Goal: Transaction & Acquisition: Purchase product/service

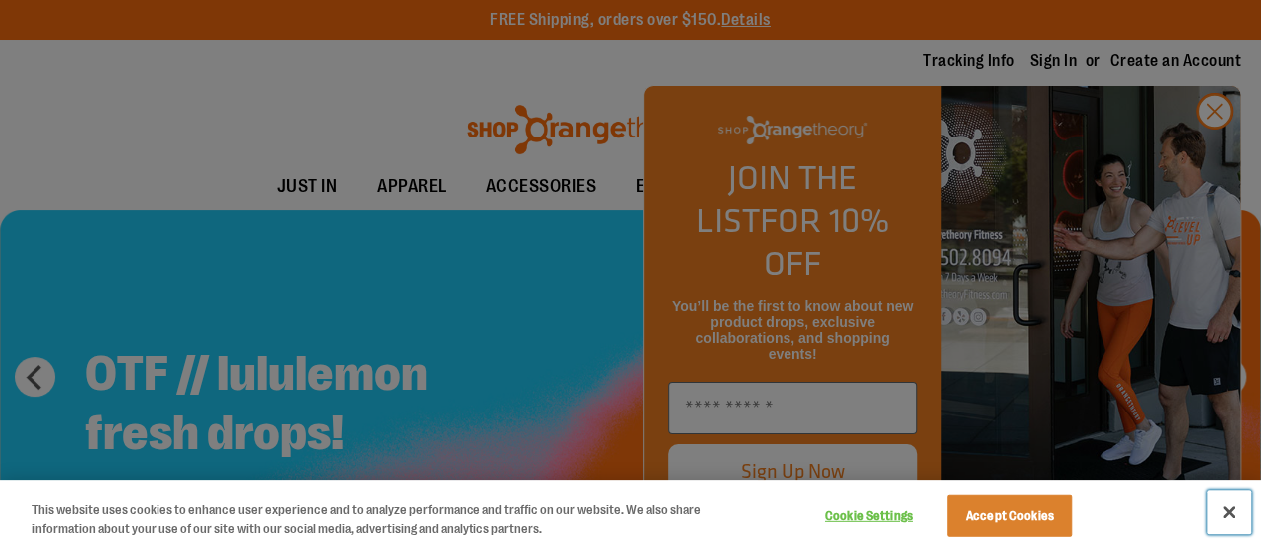
click at [1230, 510] on button "Close" at bounding box center [1229, 512] width 44 height 44
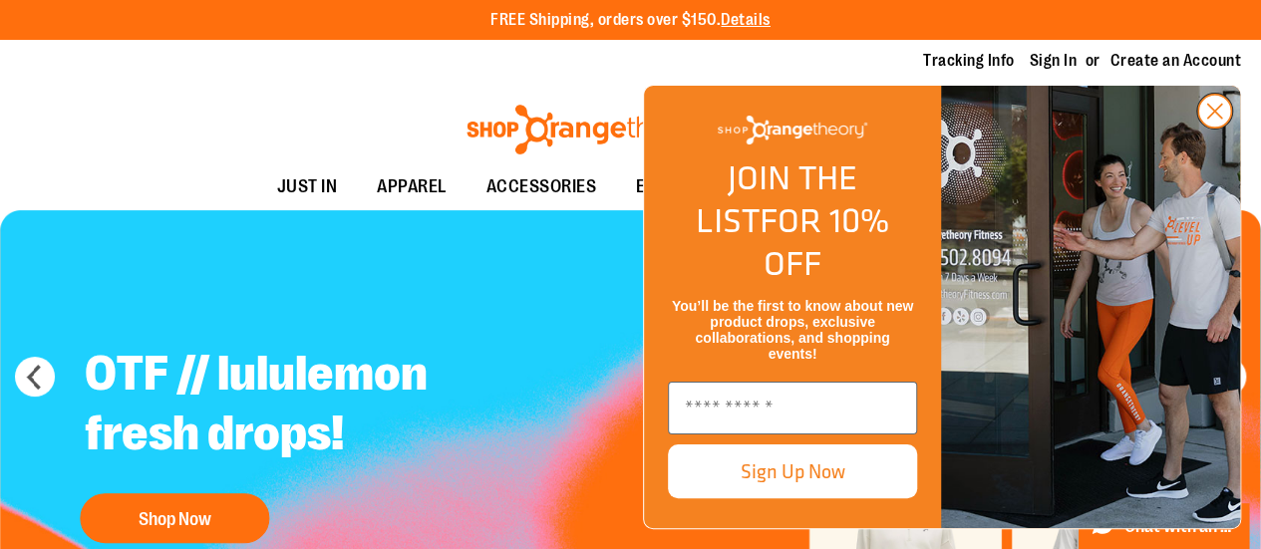
click at [1214, 128] on circle "Close dialog" at bounding box center [1214, 111] width 33 height 33
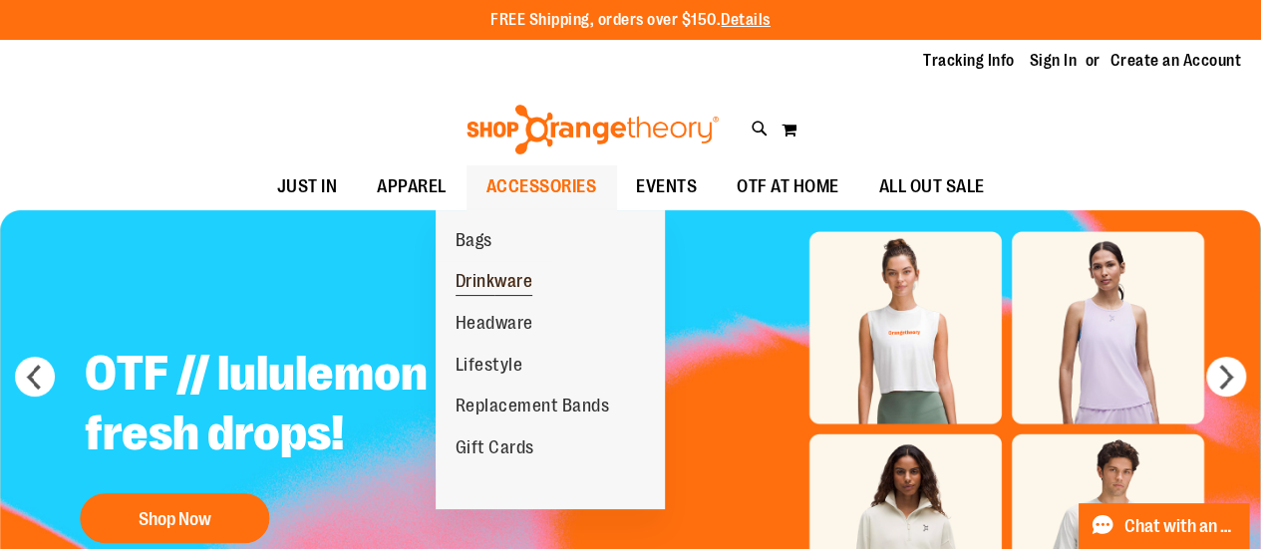
click at [521, 285] on span "Drinkware" at bounding box center [494, 283] width 78 height 25
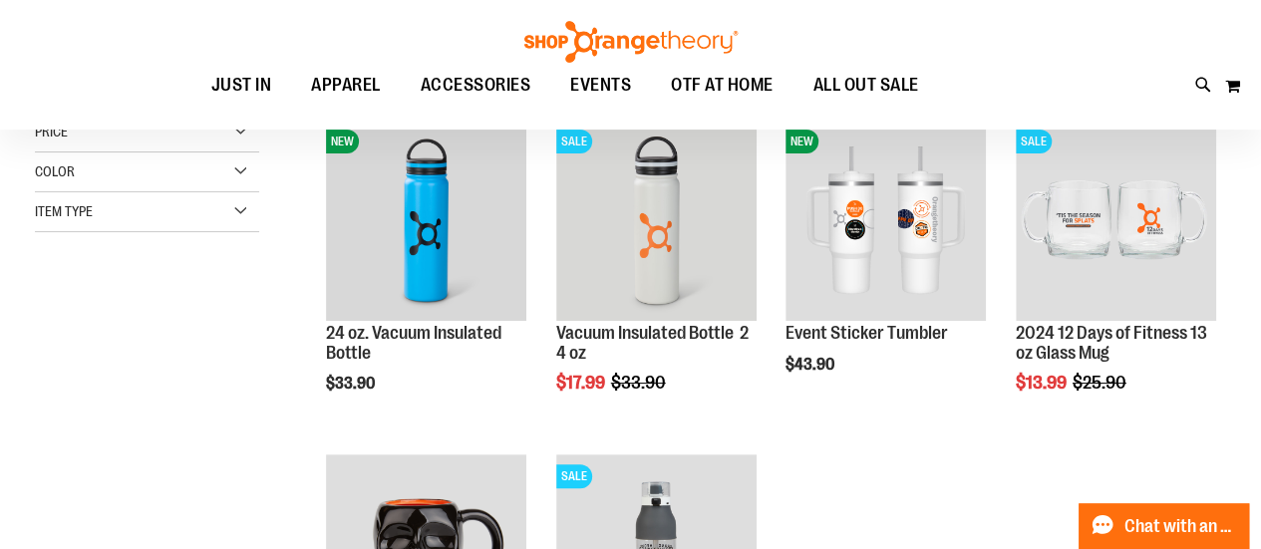
scroll to position [59, 0]
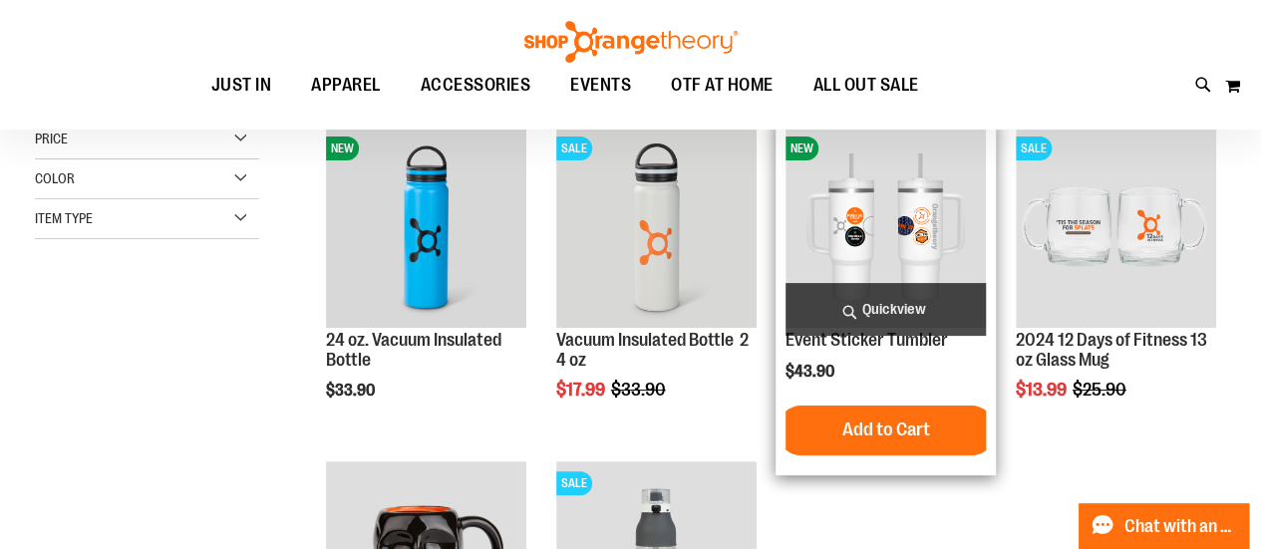
click at [920, 272] on img "product" at bounding box center [885, 227] width 200 height 200
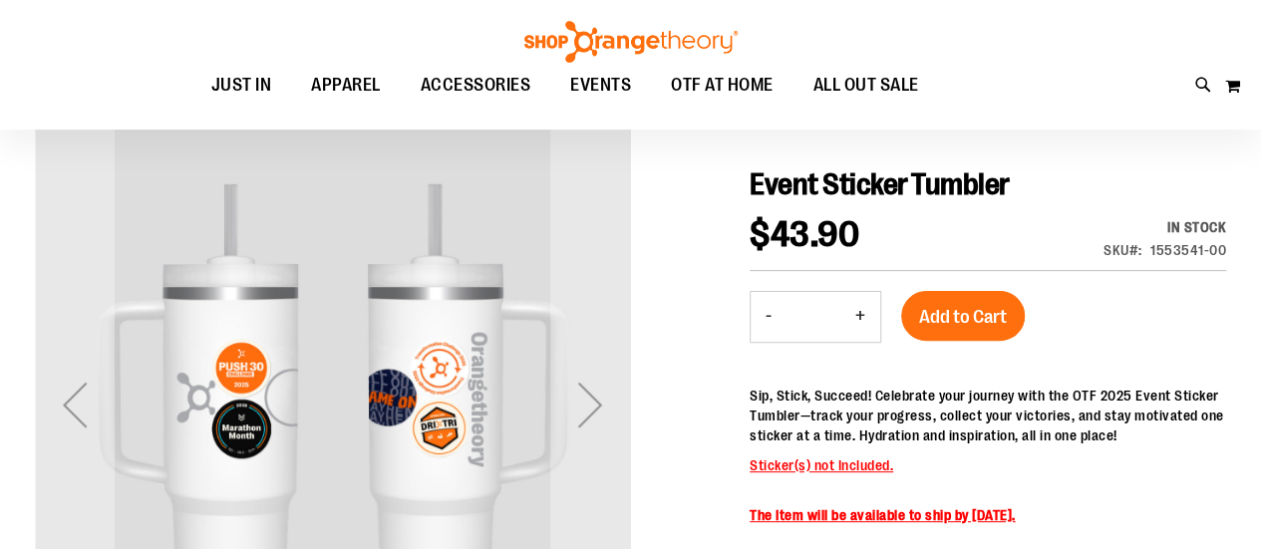
scroll to position [187, 0]
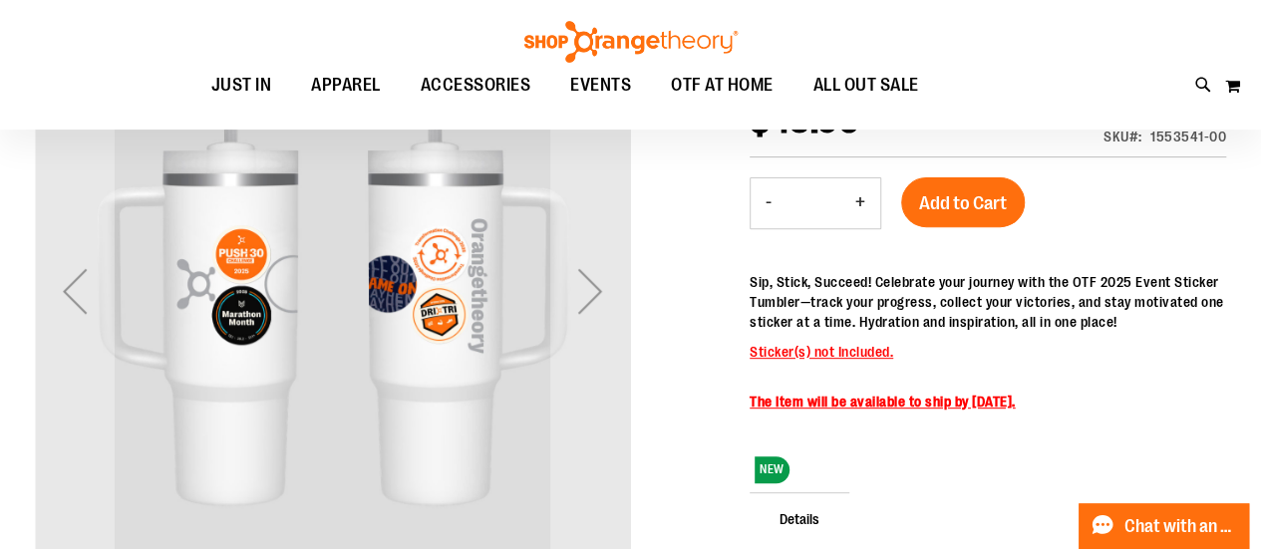
click at [1124, 412] on p "The Item will be available to ship by [DATE]." at bounding box center [987, 402] width 476 height 20
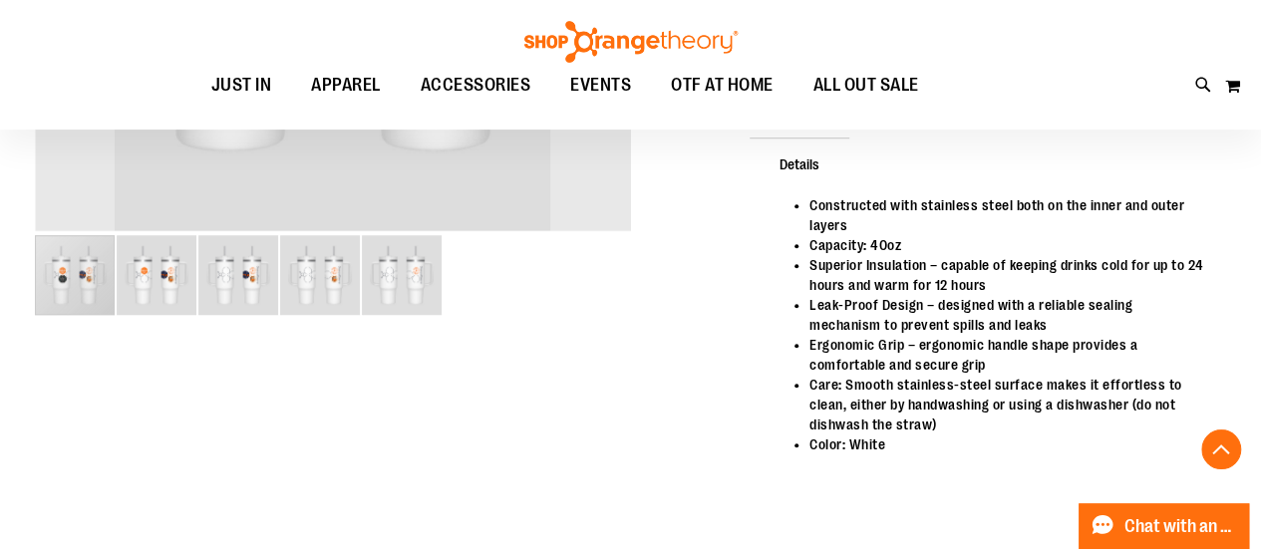
scroll to position [647, 0]
